Goal: Transaction & Acquisition: Purchase product/service

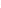
scroll to position [1154, 0]
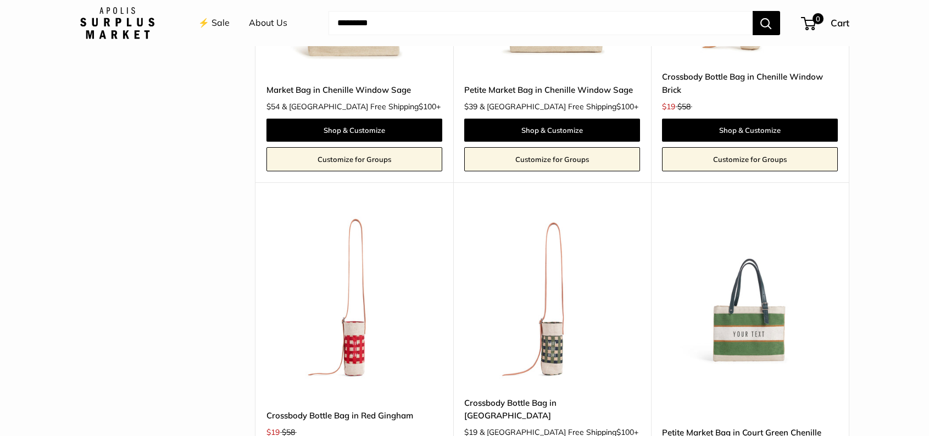
scroll to position [2582, 0]
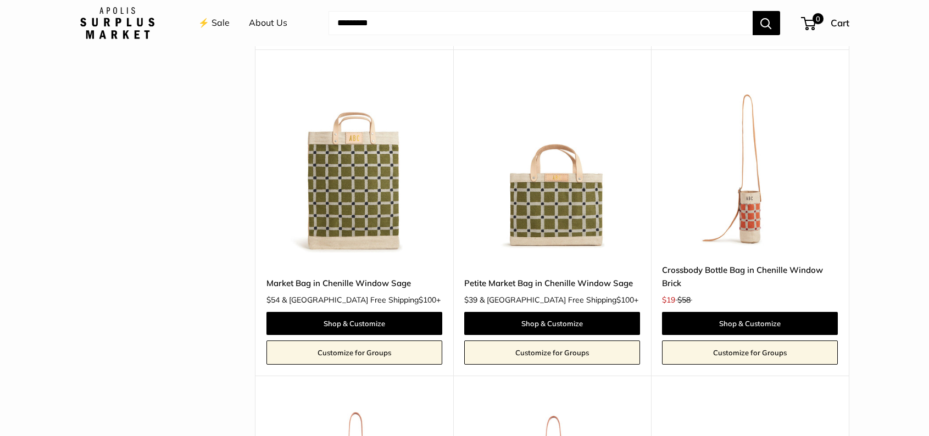
click at [0, 0] on img at bounding box center [0, 0] width 0 height 0
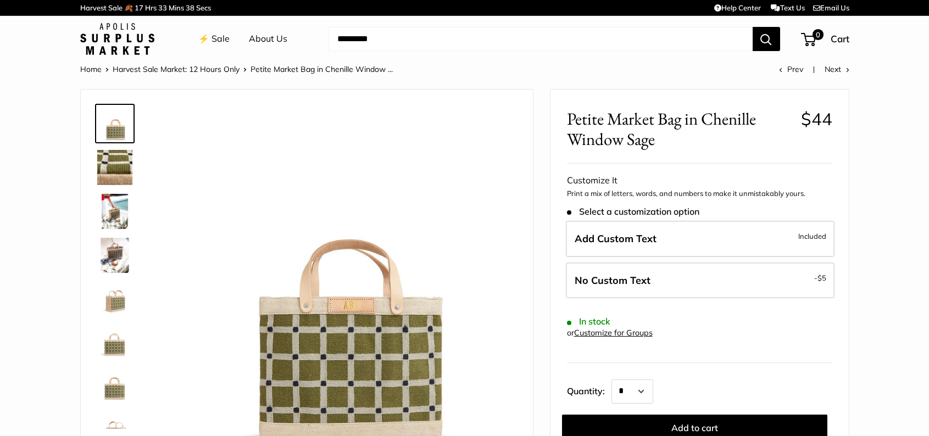
click at [115, 212] on img at bounding box center [114, 211] width 35 height 35
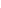
scroll to position [0, 79]
